Goal: Task Accomplishment & Management: Use online tool/utility

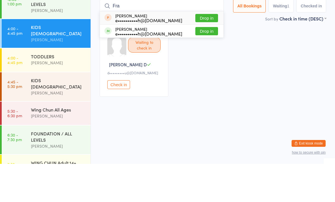
type input "Fra"
click at [203, 65] on button "Drop in" at bounding box center [207, 69] width 23 height 8
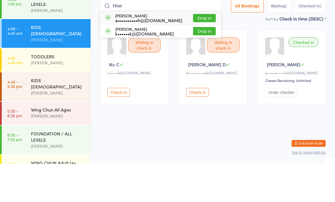
type input "How"
click at [206, 52] on button "Drop in" at bounding box center [204, 56] width 23 height 8
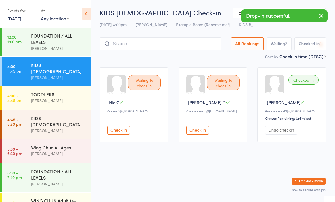
scroll to position [0, 0]
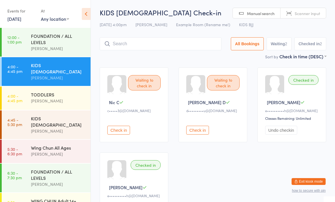
click at [51, 94] on div "TODDLERS" at bounding box center [58, 94] width 55 height 6
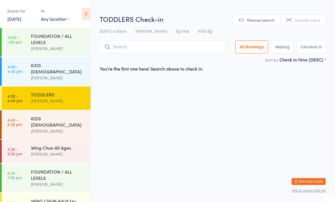
click at [66, 74] on div "[PERSON_NAME]" at bounding box center [58, 77] width 55 height 7
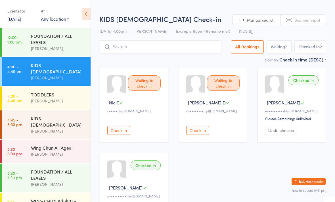
click at [59, 115] on div "KIDS [DEMOGRAPHIC_DATA]" at bounding box center [58, 121] width 55 height 13
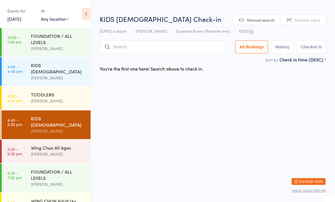
click at [159, 46] on input "search" at bounding box center [163, 46] width 127 height 13
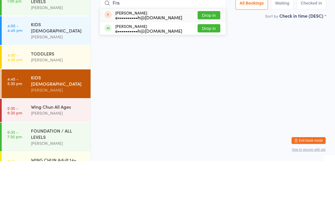
type input "Fra"
click at [213, 65] on button "Drop in" at bounding box center [209, 69] width 23 height 8
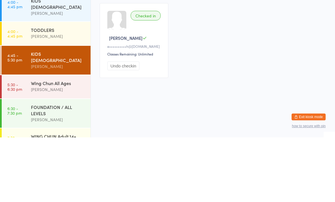
click at [53, 98] on div "[PERSON_NAME]" at bounding box center [58, 101] width 55 height 7
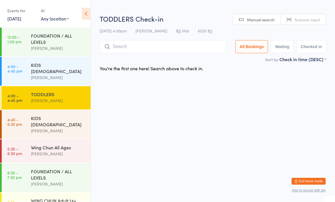
click at [57, 65] on div "KIDS [DEMOGRAPHIC_DATA]" at bounding box center [58, 68] width 55 height 13
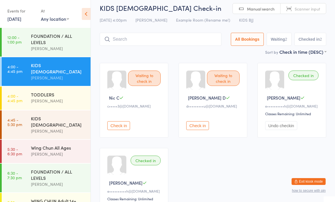
scroll to position [10, 0]
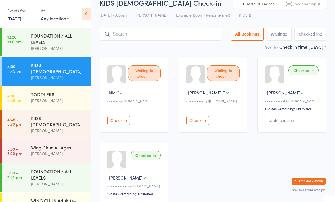
click at [152, 30] on input "search" at bounding box center [161, 34] width 122 height 13
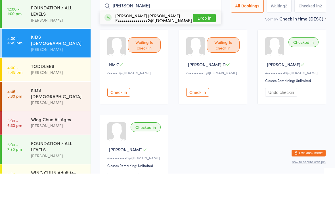
type input "Pia"
click at [198, 42] on button "Drop in" at bounding box center [204, 46] width 23 height 8
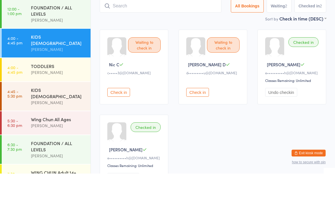
scroll to position [38, 0]
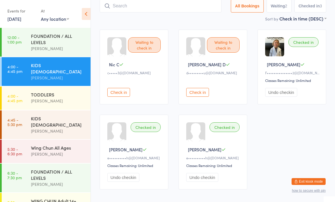
click at [162, 5] on input "search" at bounding box center [161, 5] width 122 height 13
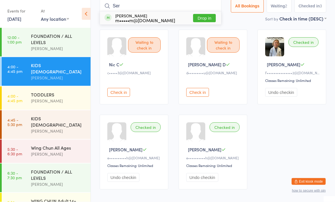
type input "Ser"
click at [201, 20] on button "Drop in" at bounding box center [204, 18] width 23 height 8
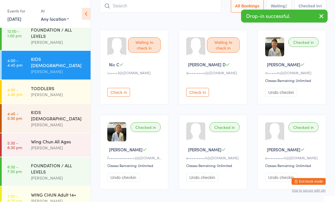
scroll to position [38, 0]
click at [71, 109] on div "KIDS [DEMOGRAPHIC_DATA]" at bounding box center [58, 115] width 55 height 13
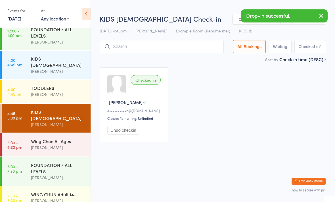
click at [156, 45] on input "search" at bounding box center [162, 46] width 124 height 13
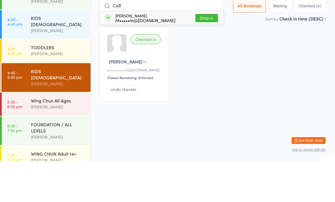
type input "Caff"
click at [199, 55] on button "Drop in" at bounding box center [207, 59] width 23 height 8
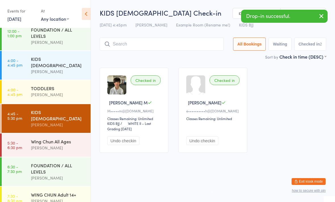
click at [69, 144] on div "Wing Chun All Ages Braddah Eastwood" at bounding box center [61, 144] width 60 height 22
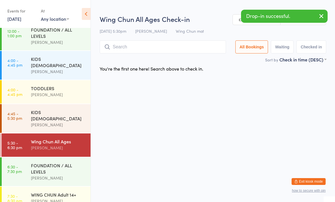
click at [137, 53] on input "search" at bounding box center [163, 46] width 127 height 13
click at [146, 46] on input "search" at bounding box center [163, 46] width 127 height 13
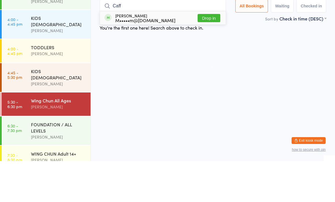
type input "Caff"
click at [206, 55] on button "Drop in" at bounding box center [209, 59] width 23 height 8
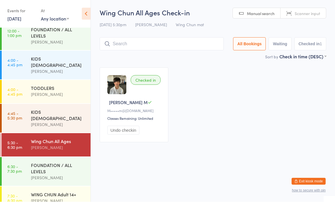
click at [80, 109] on div "KIDS [DEMOGRAPHIC_DATA]" at bounding box center [58, 115] width 55 height 13
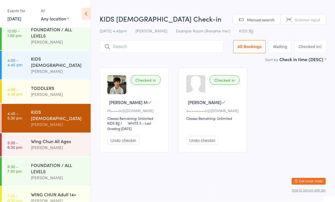
click at [161, 53] on input "search" at bounding box center [162, 46] width 124 height 13
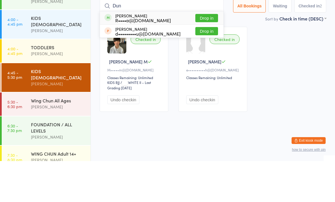
type input "Dun"
click at [210, 55] on button "Drop in" at bounding box center [207, 59] width 23 height 8
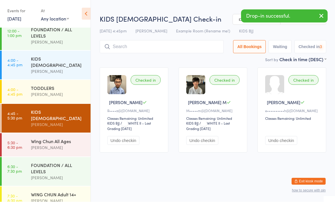
click at [75, 144] on div "Wing Chun All Ages Braddah Eastwood" at bounding box center [61, 144] width 60 height 22
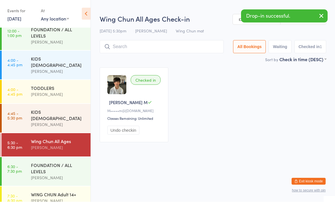
click at [172, 37] on div "Wing Chun All Ages Check-in 13 Oct 5:30pm Braddah Eastwood Wing Chun mat Manual…" at bounding box center [213, 35] width 227 height 42
click at [181, 41] on input "search" at bounding box center [162, 46] width 124 height 13
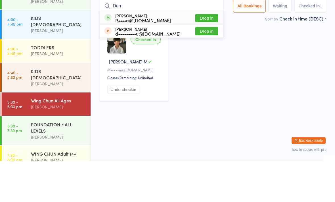
type input "Dun"
click at [209, 55] on button "Drop in" at bounding box center [207, 59] width 23 height 8
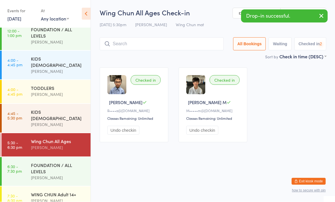
click at [73, 110] on div "KIDS [DEMOGRAPHIC_DATA]" at bounding box center [58, 115] width 55 height 13
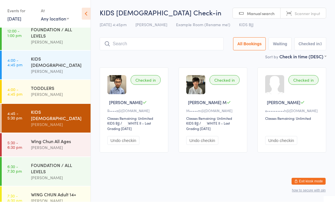
click at [202, 38] on input "search" at bounding box center [162, 44] width 124 height 13
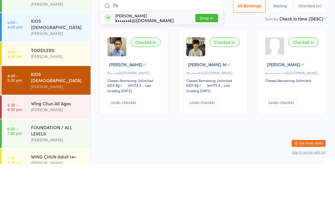
type input "Th"
click at [203, 52] on button "Drop in" at bounding box center [207, 56] width 23 height 8
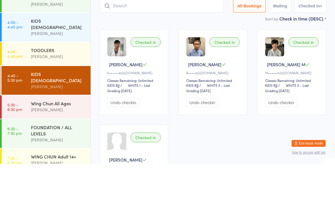
scroll to position [38, 0]
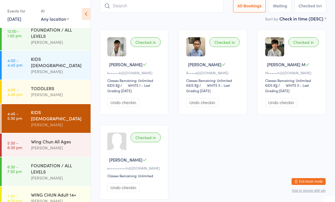
click at [14, 104] on link "4:45 - 5:30 pm KIDS [DEMOGRAPHIC_DATA] [PERSON_NAME]" at bounding box center [46, 118] width 89 height 29
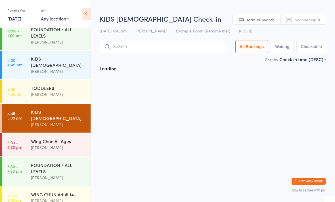
scroll to position [0, 0]
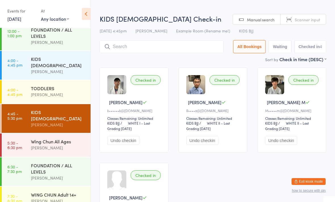
click at [135, 49] on input "search" at bounding box center [162, 46] width 124 height 13
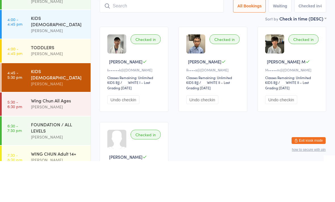
type input "A"
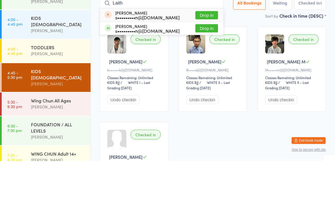
type input "Laith"
click at [209, 65] on button "Drop in" at bounding box center [207, 69] width 23 height 8
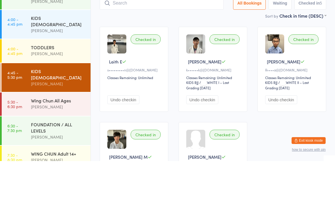
scroll to position [41, 0]
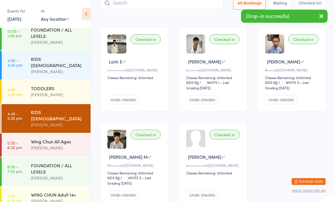
click at [51, 144] on div "[PERSON_NAME]" at bounding box center [58, 147] width 55 height 7
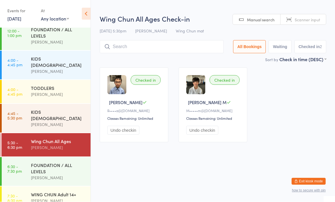
click at [191, 44] on input "search" at bounding box center [162, 46] width 124 height 13
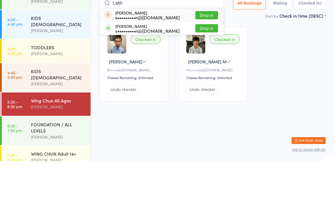
type input "Laith"
click at [212, 65] on button "Drop in" at bounding box center [207, 69] width 23 height 8
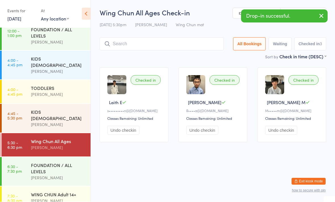
click at [59, 121] on div "KIDS [DEMOGRAPHIC_DATA] [PERSON_NAME]" at bounding box center [61, 118] width 60 height 29
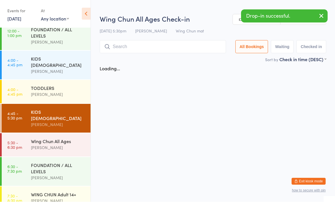
scroll to position [0, 0]
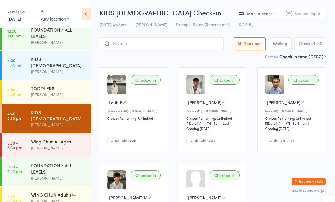
click at [158, 47] on input "search" at bounding box center [162, 43] width 124 height 13
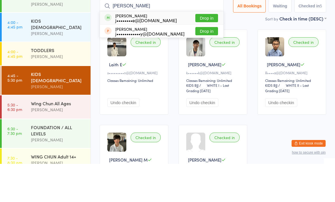
type input "[PERSON_NAME]"
click at [202, 52] on button "Drop in" at bounding box center [207, 56] width 23 height 8
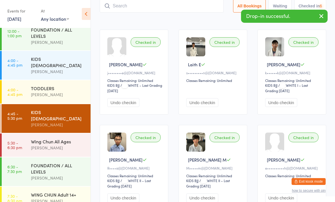
click at [185, 9] on input "search" at bounding box center [162, 5] width 124 height 13
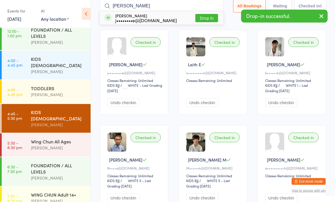
type input "[PERSON_NAME]"
click at [165, 20] on div "JARED OCHEE j••••••••e@gmail.com Drop in" at bounding box center [162, 18] width 124 height 13
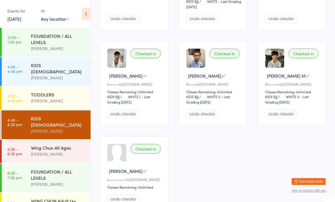
scroll to position [0, 0]
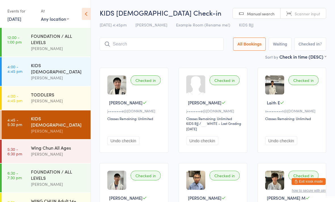
click at [74, 202] on html "You have now entered Kiosk Mode. Members will be able to check themselves in us…" at bounding box center [167, 101] width 335 height 202
click at [68, 151] on div "[PERSON_NAME]" at bounding box center [58, 154] width 55 height 7
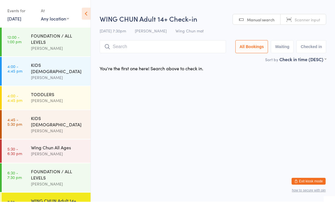
click at [59, 181] on div "[PERSON_NAME]" at bounding box center [58, 184] width 55 height 7
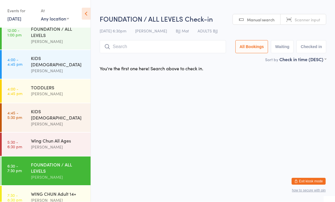
scroll to position [6, 0]
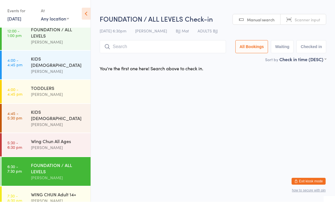
click at [63, 144] on div "[PERSON_NAME]" at bounding box center [58, 147] width 55 height 7
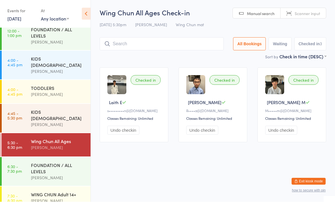
click at [31, 110] on div "KIDS [DEMOGRAPHIC_DATA]" at bounding box center [58, 115] width 55 height 13
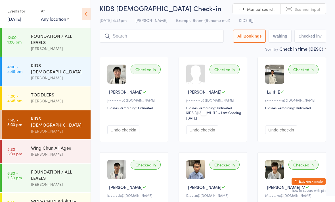
scroll to position [11, 0]
click at [28, 92] on link "4:00 - 4:45 pm TODDLERS Braddah Eastwood" at bounding box center [46, 97] width 89 height 23
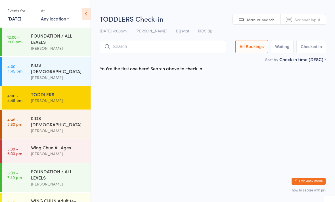
click at [39, 67] on div "KIDS [DEMOGRAPHIC_DATA]" at bounding box center [58, 68] width 55 height 13
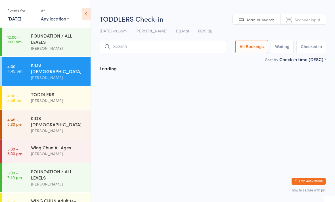
scroll to position [0, 0]
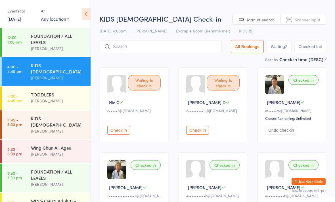
click at [228, 113] on div "d•••••••••u@msn.com" at bounding box center [214, 110] width 55 height 5
click at [198, 131] on button "Check in" at bounding box center [198, 130] width 23 height 9
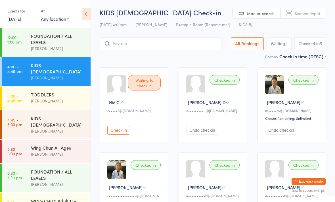
scroll to position [0, 0]
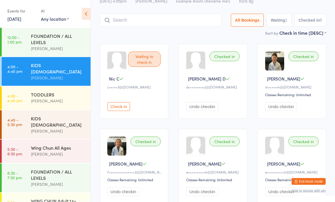
click at [159, 17] on input "search" at bounding box center [161, 20] width 122 height 13
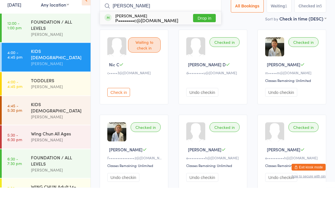
type input "Emma liu"
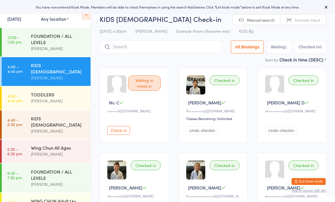
click at [36, 128] on div "[PERSON_NAME]" at bounding box center [58, 131] width 55 height 7
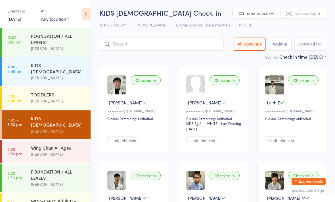
click at [162, 47] on input "search" at bounding box center [162, 44] width 124 height 13
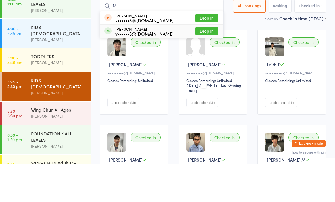
type input "Mi"
click at [160, 63] on div "Michael Yan y••••••3@126.com Drop in" at bounding box center [162, 69] width 124 height 13
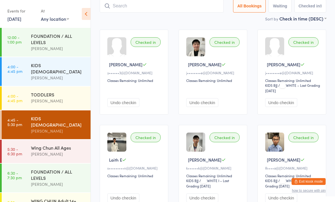
click at [56, 66] on div "KIDS [DEMOGRAPHIC_DATA]" at bounding box center [58, 68] width 55 height 13
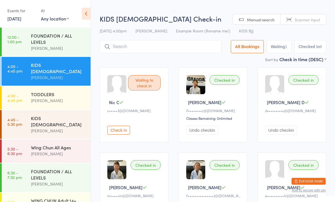
scroll to position [0, 0]
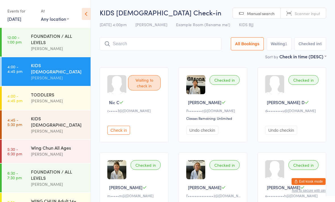
click at [121, 132] on button "Check in" at bounding box center [118, 130] width 23 height 9
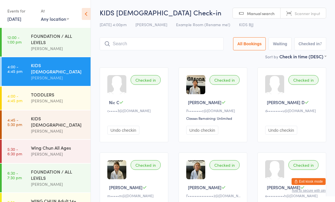
click at [334, 193] on ui-view "KIDS 6 TO 9 YO Check-in 13 Oct 4:00pm Braddah Eastwood Example Room (Rename me!…" at bounding box center [213, 163] width 245 height 310
click at [63, 116] on div "KIDS [DEMOGRAPHIC_DATA]" at bounding box center [58, 121] width 55 height 13
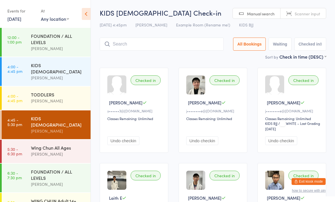
click at [150, 47] on input "search" at bounding box center [162, 44] width 124 height 13
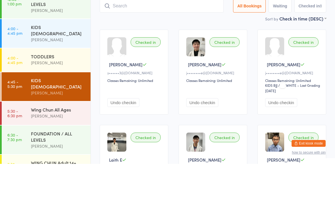
type input "N"
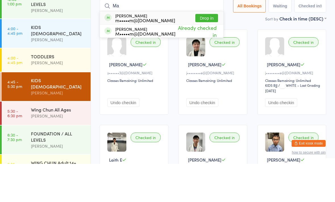
type input "Ma"
click at [146, 56] on div "m•••••m@[DOMAIN_NAME]" at bounding box center [145, 58] width 60 height 5
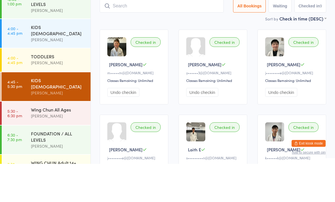
click at [255, 63] on div "Checked in Serena M m•••••m@gmail.com Classes Remaining: Unlimited Undo checkin…" at bounding box center [213, 200] width 237 height 275
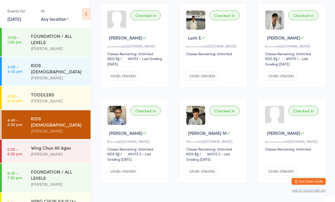
scroll to position [150, 0]
click at [313, 185] on button "Exit kiosk mode" at bounding box center [309, 181] width 34 height 7
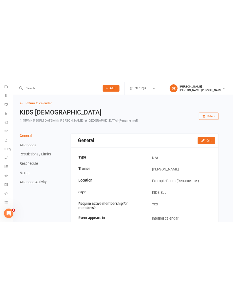
scroll to position [0, 1]
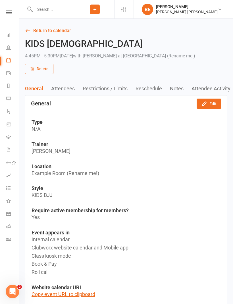
click at [44, 11] on input "text" at bounding box center [54, 9] width 43 height 8
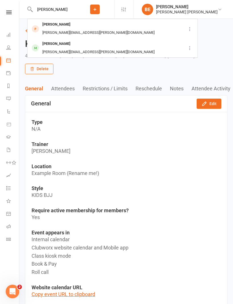
type input "Frank"
click at [50, 40] on div "Franklin Tran" at bounding box center [57, 44] width 32 height 8
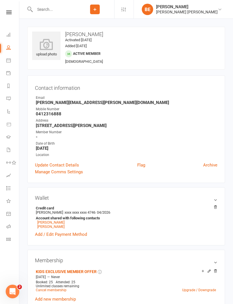
click at [44, 39] on icon at bounding box center [46, 44] width 28 height 11
click at [48, 8] on input "text" at bounding box center [54, 9] width 43 height 8
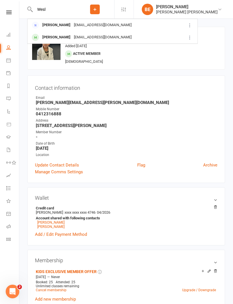
type input "Wesl"
click at [50, 37] on div "[PERSON_NAME]" at bounding box center [57, 37] width 32 height 8
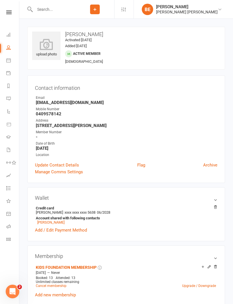
click at [43, 49] on icon at bounding box center [46, 44] width 28 height 11
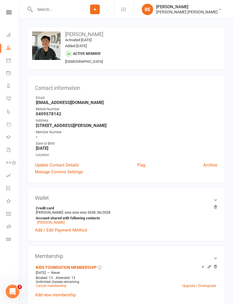
click at [6, 202] on link "Class check-in" at bounding box center [12, 240] width 13 height 13
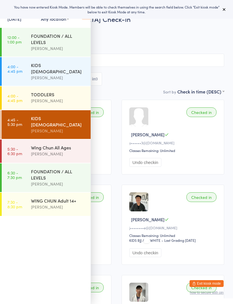
click at [116, 86] on div "All Bookings Waiting Checked in 9" at bounding box center [117, 78] width 216 height 13
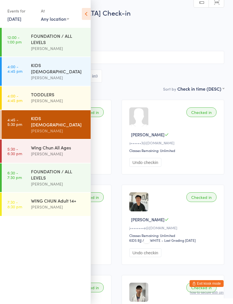
click at [88, 12] on icon at bounding box center [86, 14] width 9 height 12
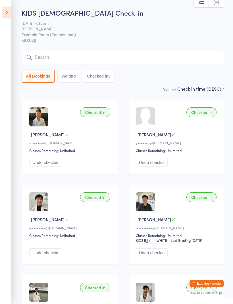
click at [208, 280] on button "Exit kiosk mode" at bounding box center [207, 283] width 34 height 7
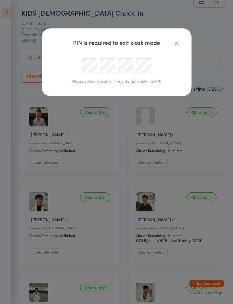
click at [180, 40] on icon "button" at bounding box center [177, 43] width 6 height 6
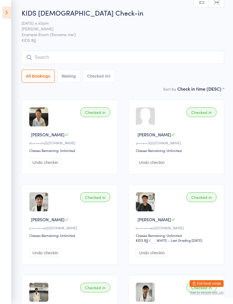
click at [209, 282] on button "Exit kiosk mode" at bounding box center [207, 283] width 34 height 7
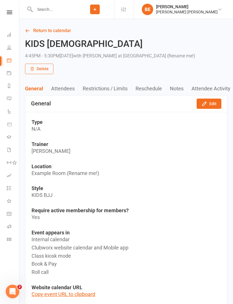
click at [51, 10] on input "text" at bounding box center [54, 9] width 43 height 8
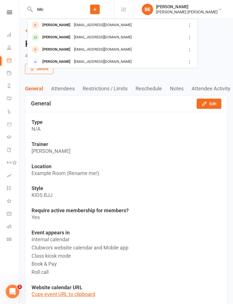
type input "Mic"
click at [128, 37] on div "Michael Yan ymyx2303@126.com" at bounding box center [104, 38] width 153 height 12
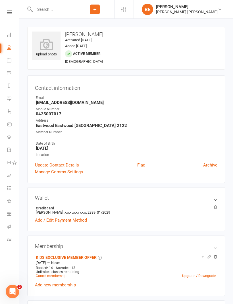
click at [47, 44] on icon at bounding box center [46, 44] width 28 height 11
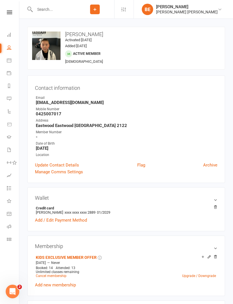
click at [10, 238] on icon at bounding box center [9, 239] width 5 height 5
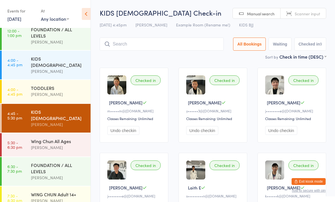
scroll to position [6, 0]
click at [56, 138] on div "Wing Chun All Ages" at bounding box center [58, 141] width 55 height 6
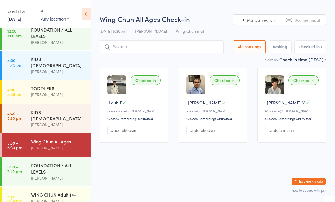
click at [140, 48] on input "search" at bounding box center [162, 46] width 124 height 13
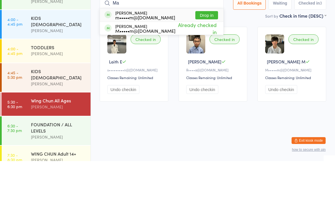
type input "Ma"
click at [134, 56] on div "m•••••m@[DOMAIN_NAME]" at bounding box center [145, 58] width 60 height 5
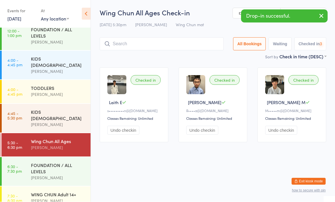
scroll to position [0, 0]
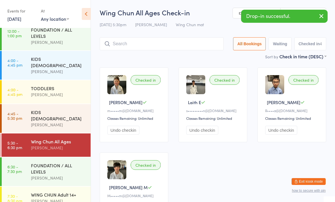
click at [78, 104] on div "KIDS [DEMOGRAPHIC_DATA] [PERSON_NAME]" at bounding box center [61, 118] width 60 height 29
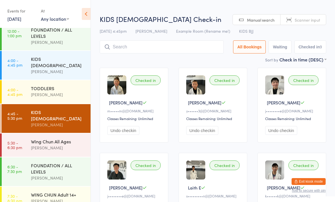
click at [53, 92] on div "[PERSON_NAME]" at bounding box center [58, 94] width 55 height 7
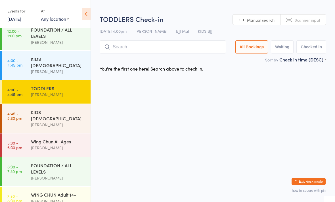
click at [43, 121] on div "[PERSON_NAME]" at bounding box center [58, 124] width 55 height 7
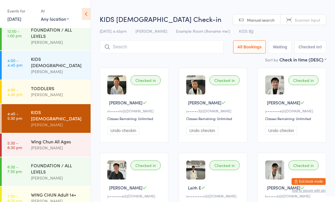
click at [44, 144] on div "[PERSON_NAME]" at bounding box center [58, 147] width 55 height 7
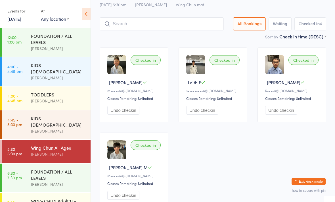
scroll to position [20, 0]
click at [185, 30] on input "search" at bounding box center [162, 24] width 124 height 13
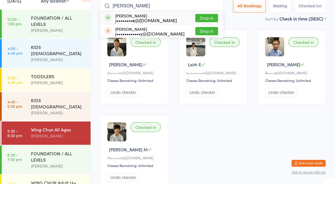
type input "[PERSON_NAME]"
click at [156, 36] on div "j••••••••e@[DOMAIN_NAME]" at bounding box center [146, 38] width 62 height 5
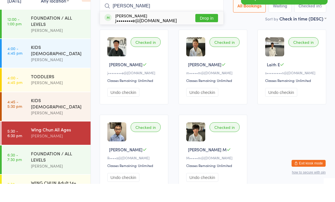
type input "[PERSON_NAME]"
click at [146, 36] on div "j••••••••e@[DOMAIN_NAME]" at bounding box center [146, 38] width 62 height 5
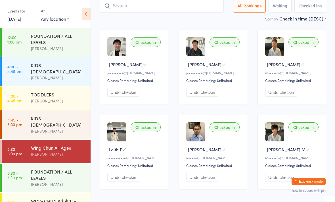
click at [28, 116] on link "4:45 - 5:30 pm KIDS [DEMOGRAPHIC_DATA] [PERSON_NAME]" at bounding box center [46, 124] width 89 height 29
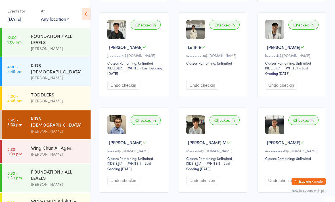
scroll to position [139, 0]
